Goal: Communication & Community: Answer question/provide support

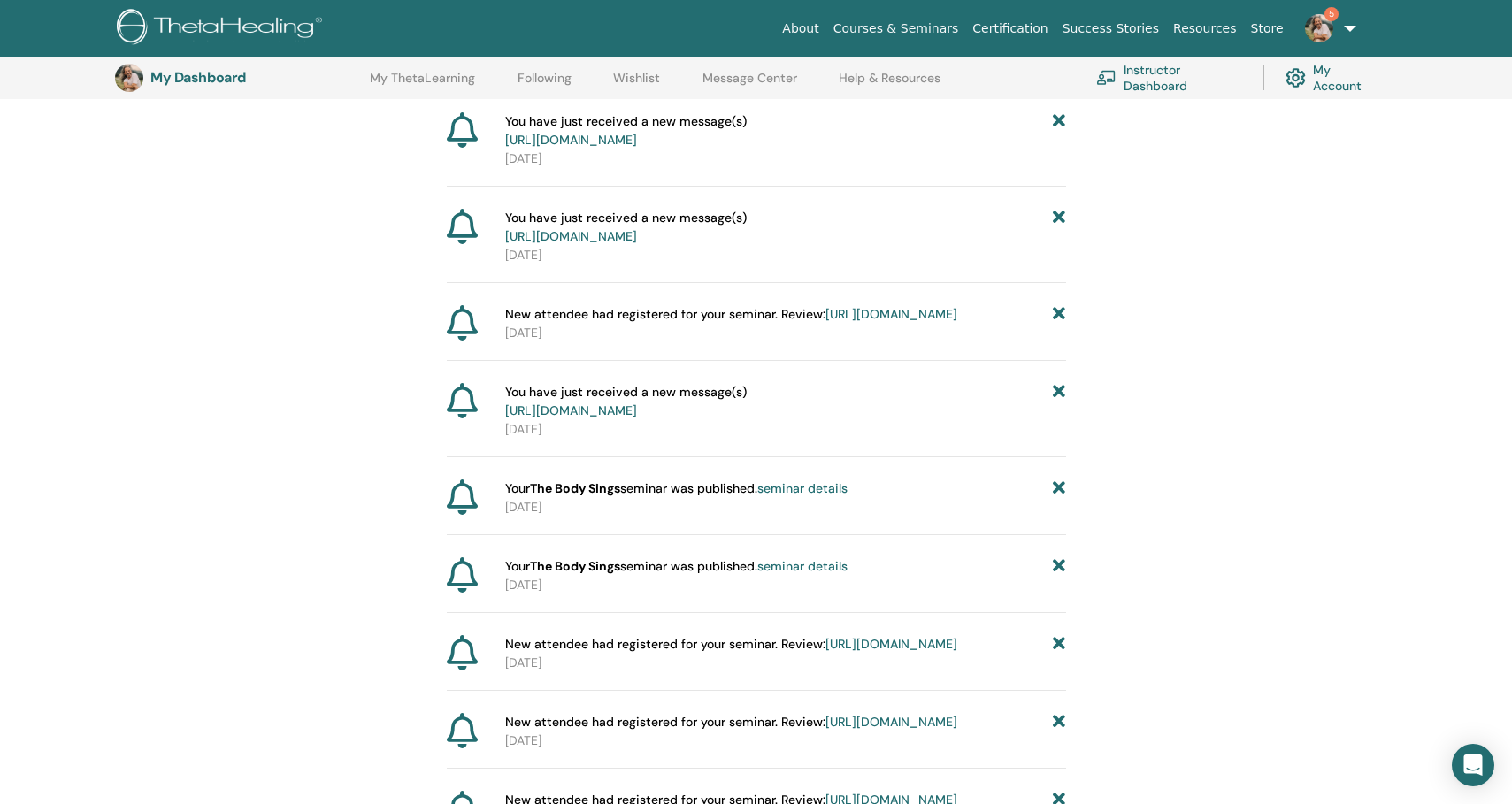
scroll to position [310, 0]
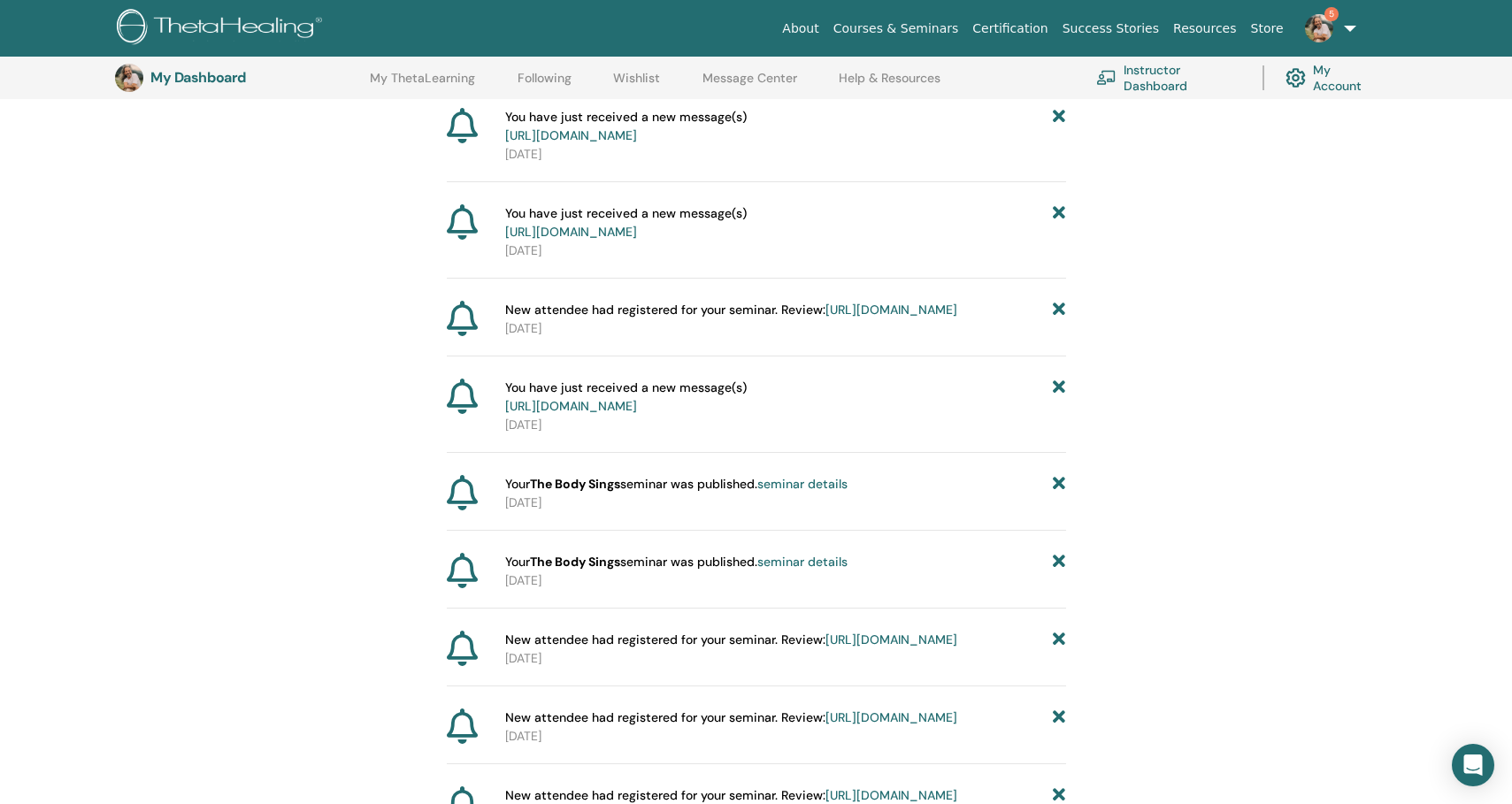
click at [637, 143] on link "https://member.thetahealing.com/message-center/messages/8d8df7fb-5ba4-4885-938d…" at bounding box center [571, 135] width 132 height 15
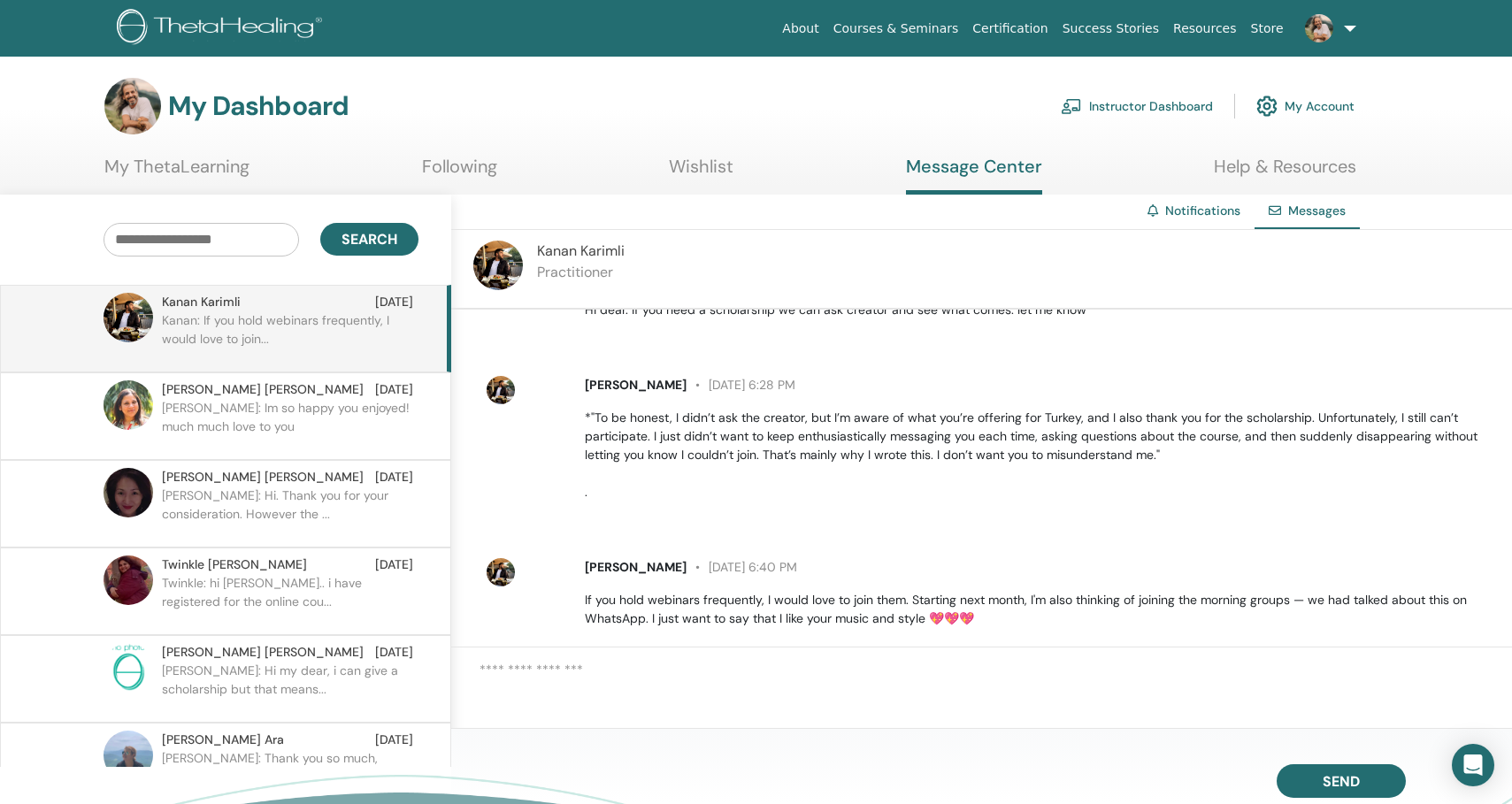
scroll to position [1195, 0]
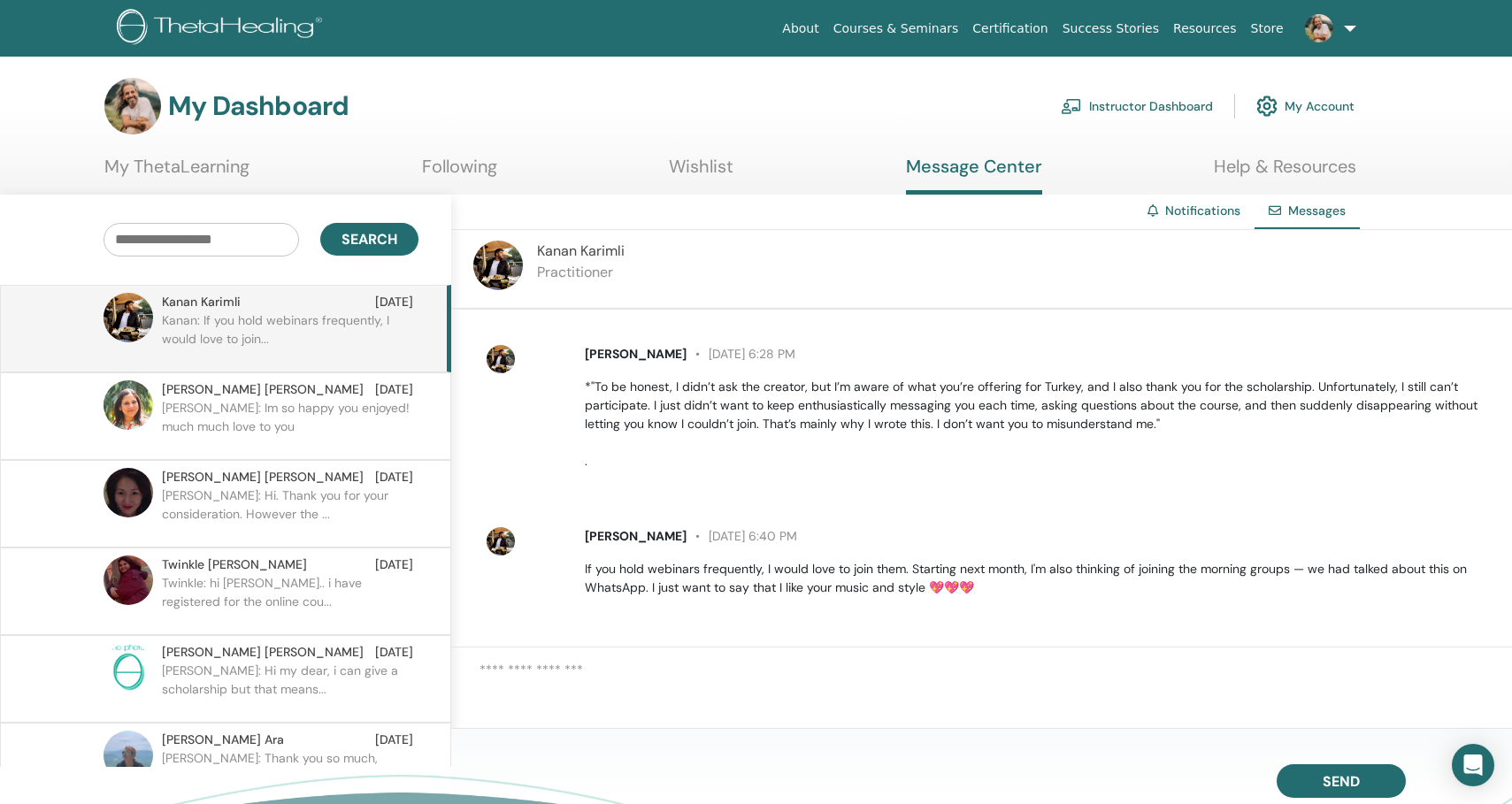
click at [546, 672] on textarea at bounding box center [995, 688] width 1033 height 56
type textarea "**"
click at [581, 680] on textarea "**" at bounding box center [995, 688] width 1033 height 56
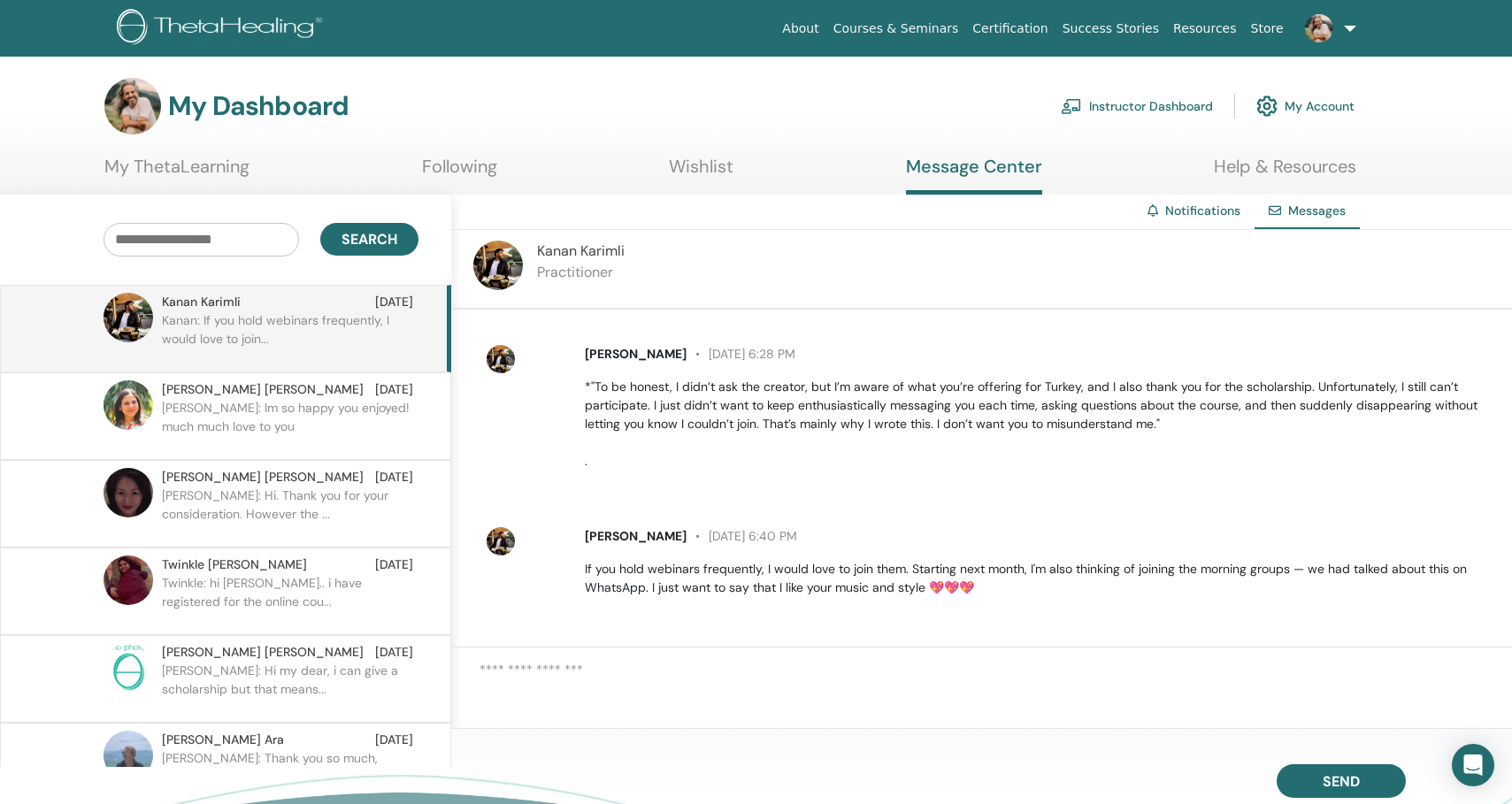
click at [343, 427] on p "Ron Paz: Im so happy you enjoyed! much much love to you" at bounding box center [289, 425] width 257 height 53
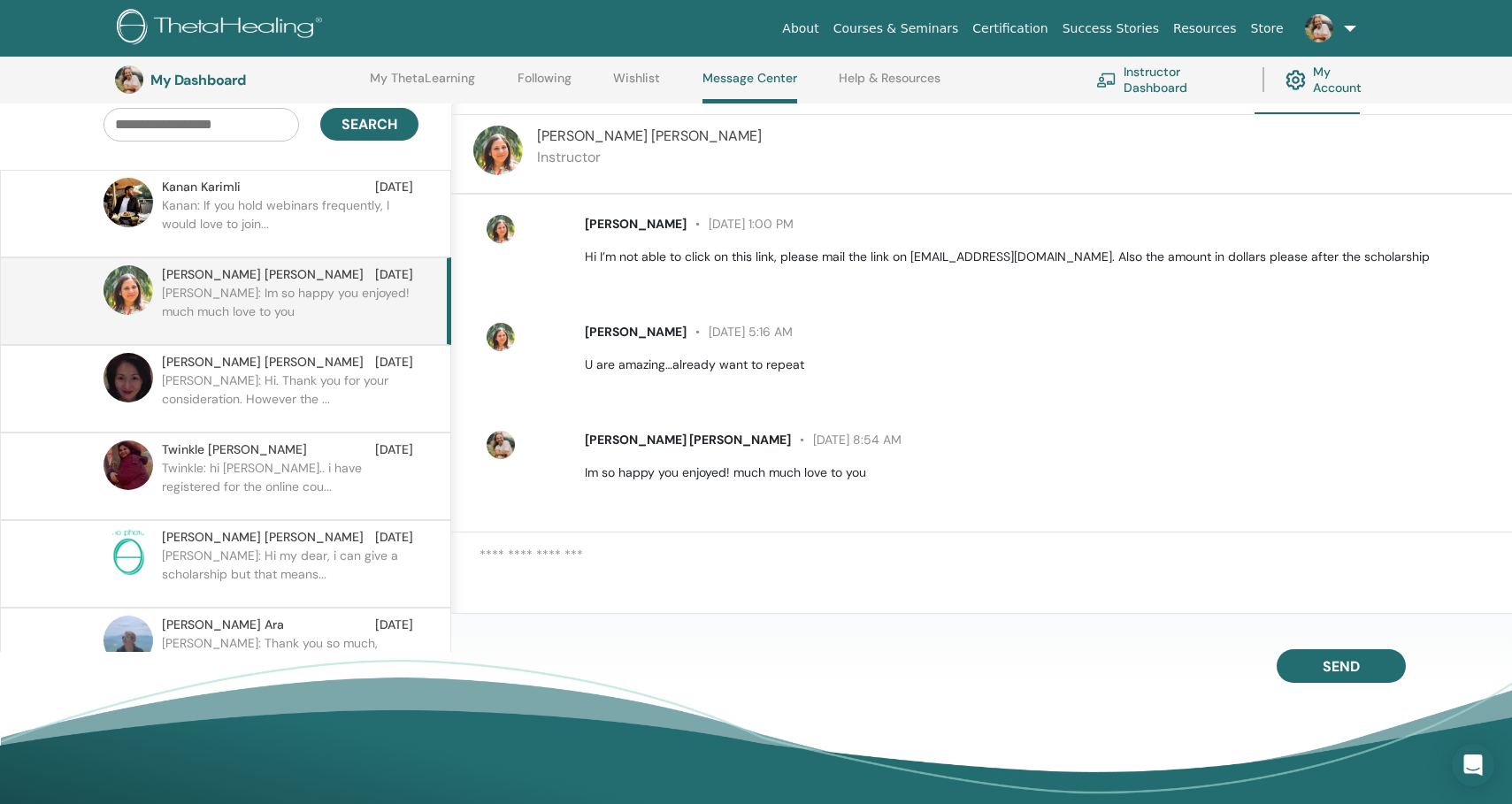
scroll to position [160, 0]
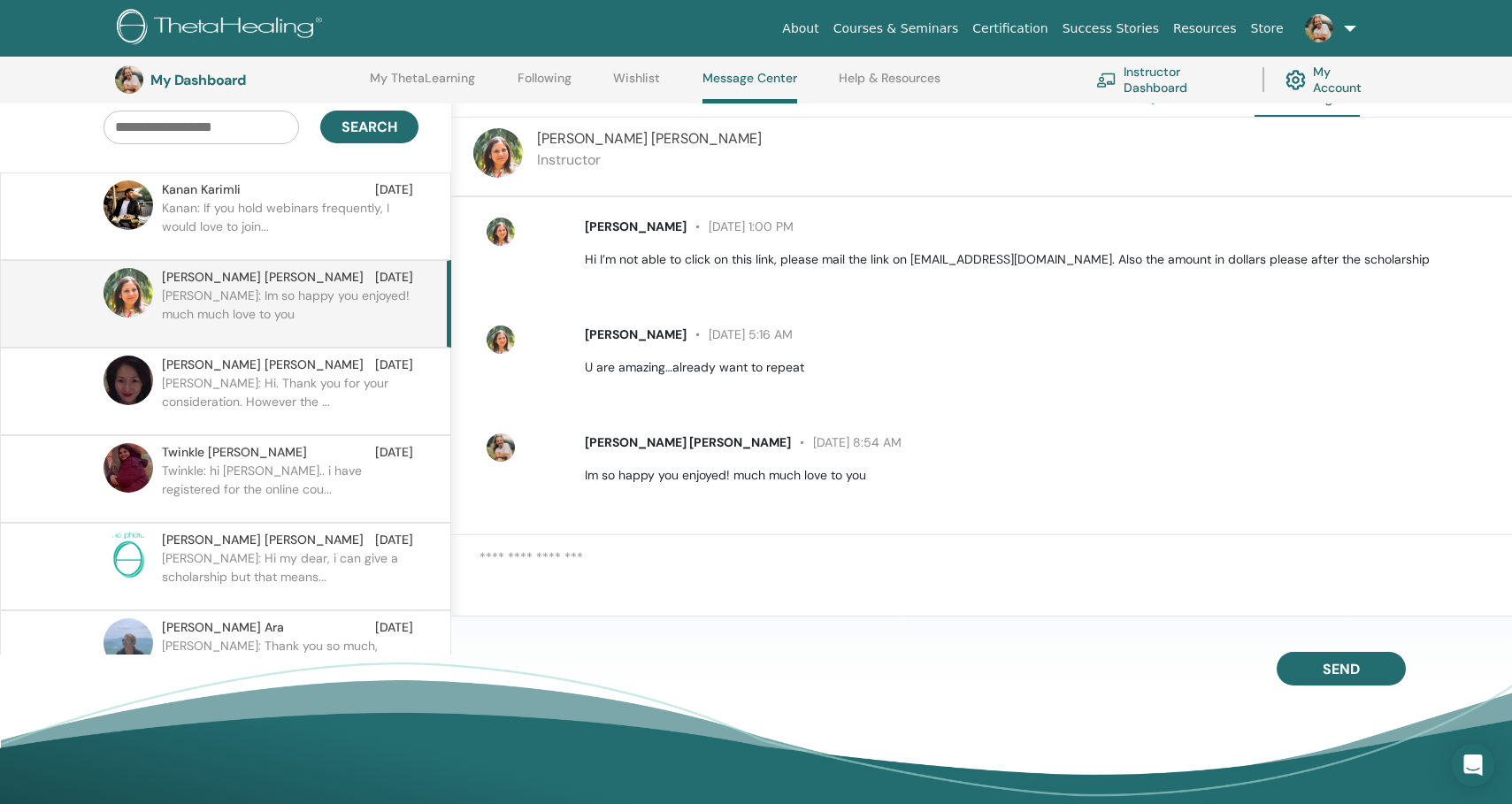
click at [288, 202] on p "Kanan: If you hold webinars frequently, I would love to join..." at bounding box center [289, 225] width 257 height 53
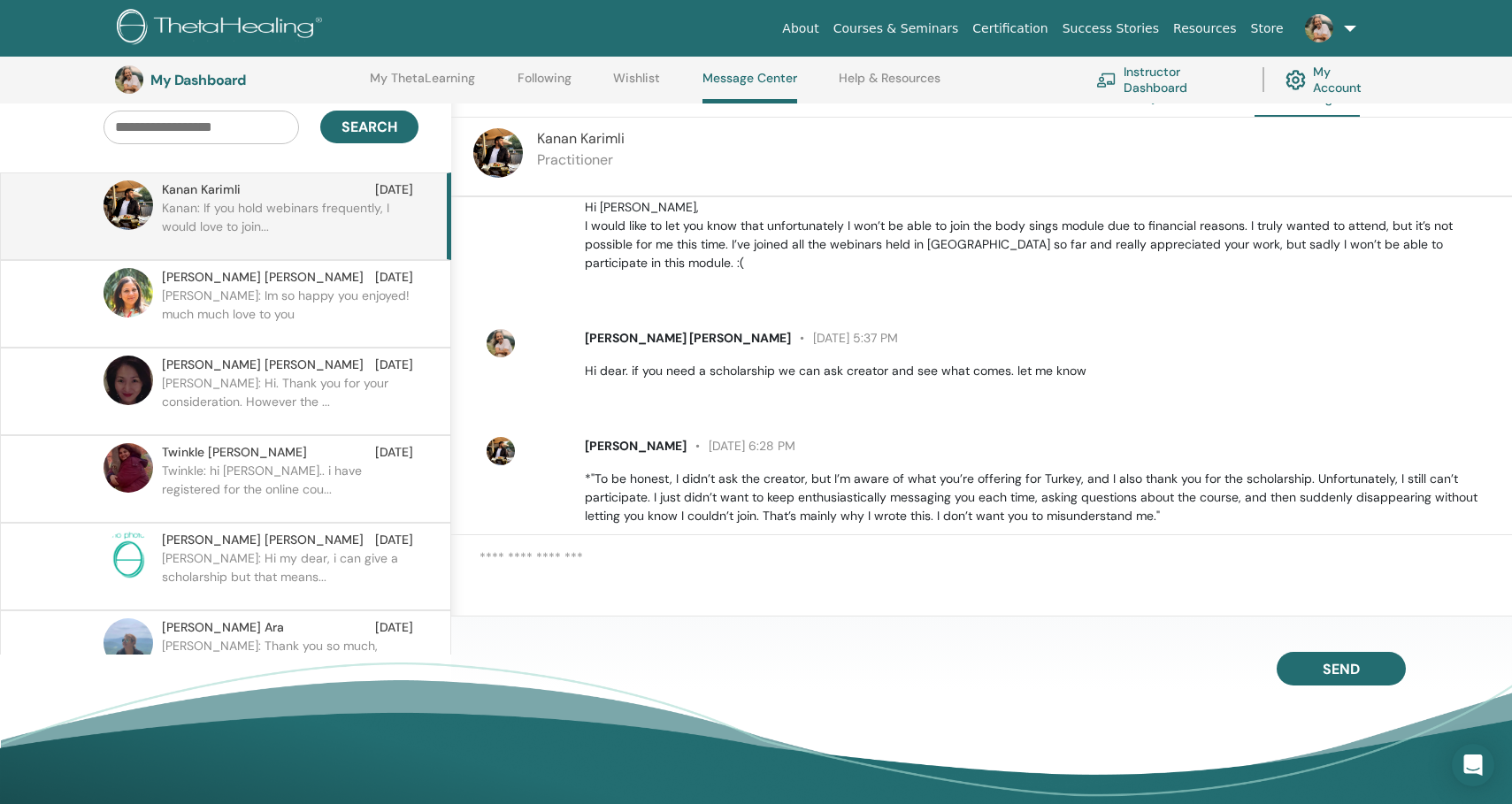
click at [510, 139] on img at bounding box center [498, 153] width 49 height 49
click at [489, 150] on img at bounding box center [498, 153] width 49 height 49
click at [139, 197] on img at bounding box center [128, 204] width 49 height 49
click at [493, 448] on img at bounding box center [500, 451] width 28 height 28
click at [595, 448] on span "Kanan Karimli" at bounding box center [635, 445] width 102 height 15
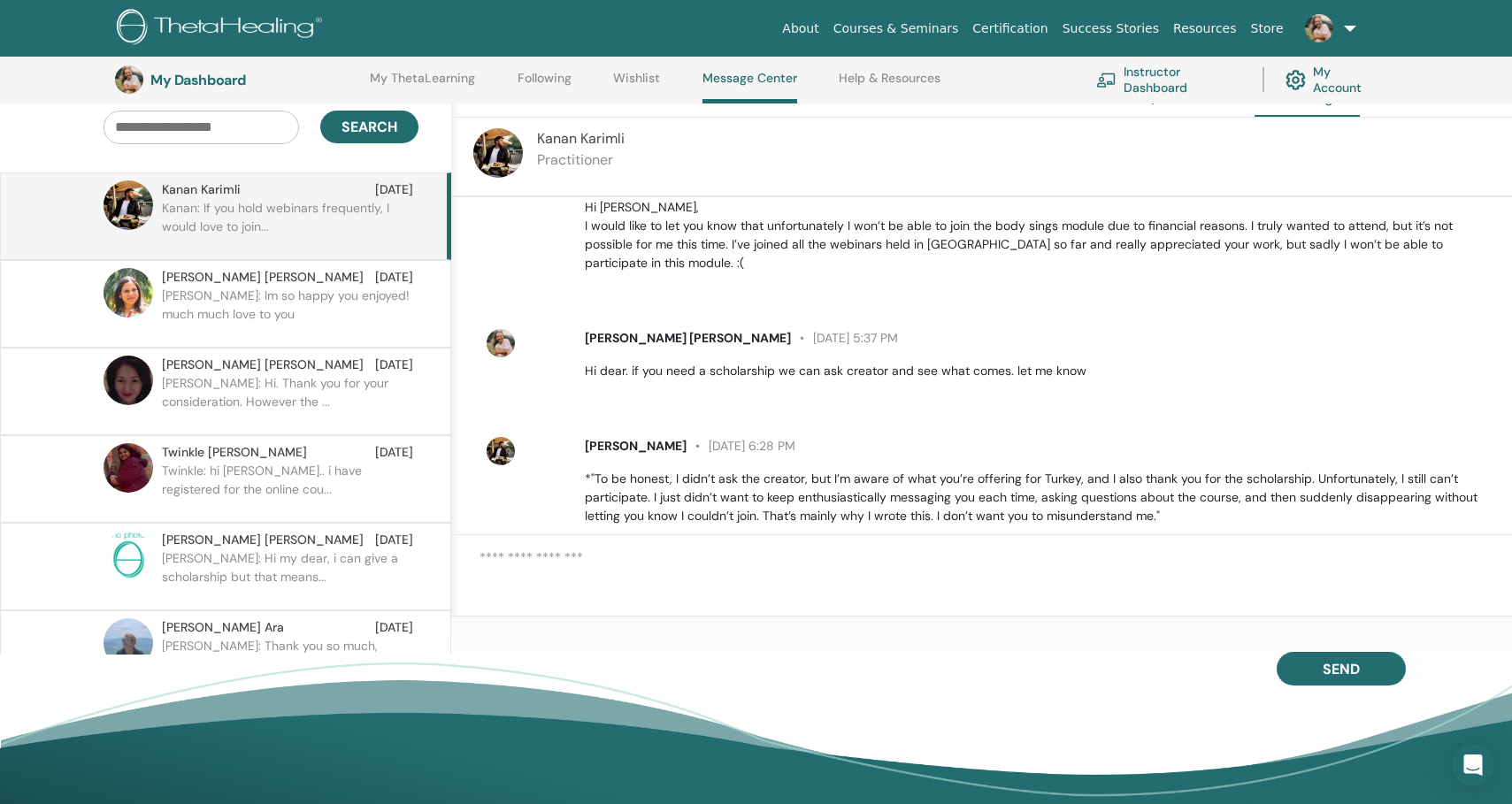
click at [162, 35] on img at bounding box center [223, 28] width 211 height 40
